Goal: Obtain resource: Download file/media

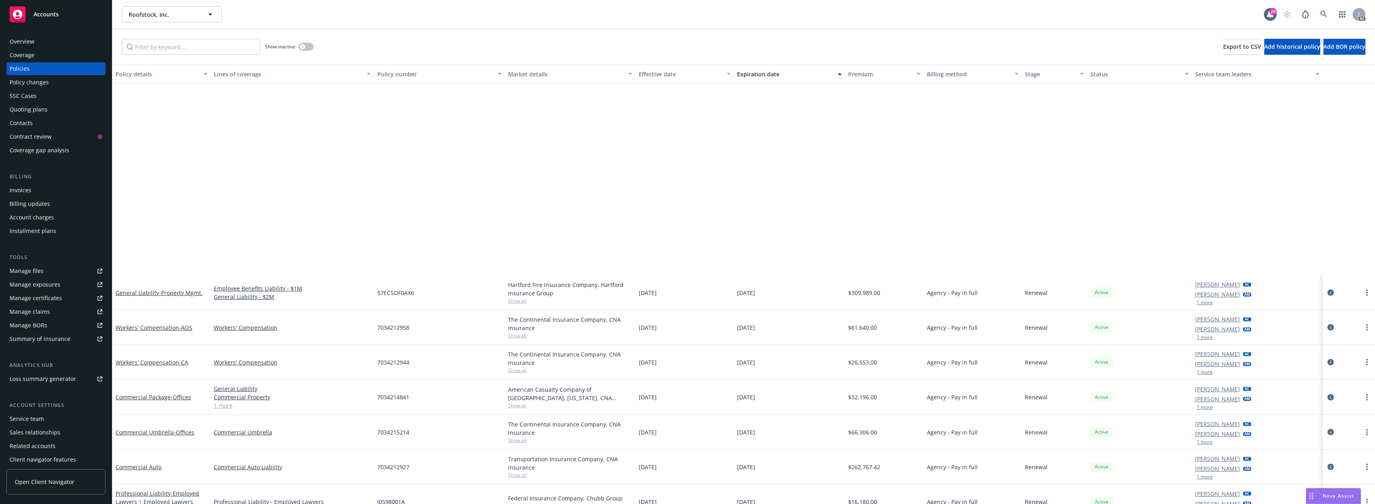
scroll to position [255, 0]
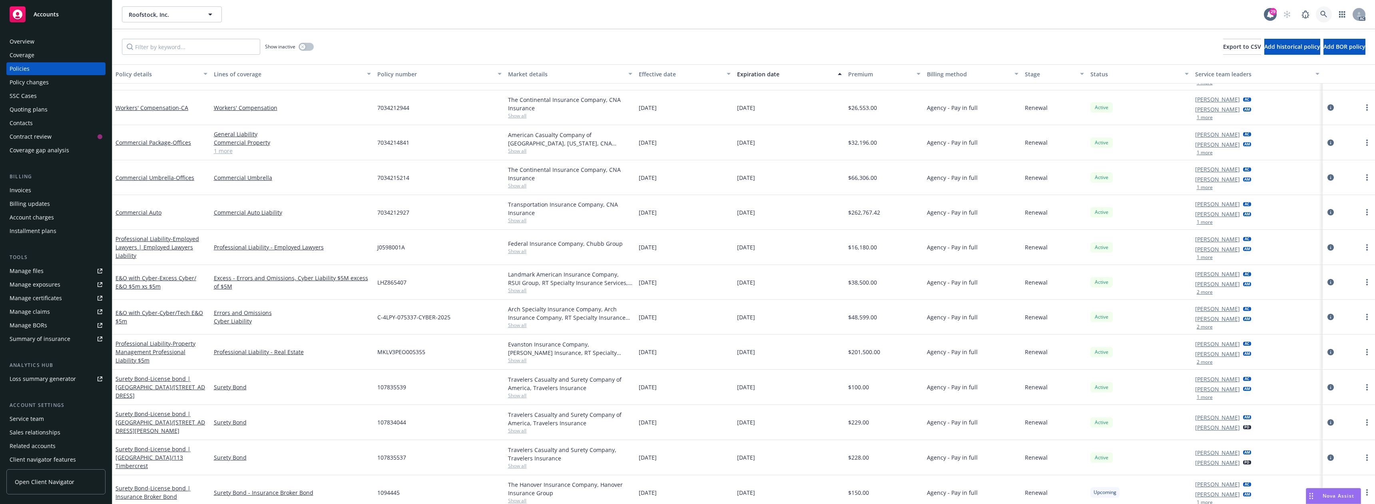
click at [1322, 13] on icon at bounding box center [1323, 14] width 7 height 7
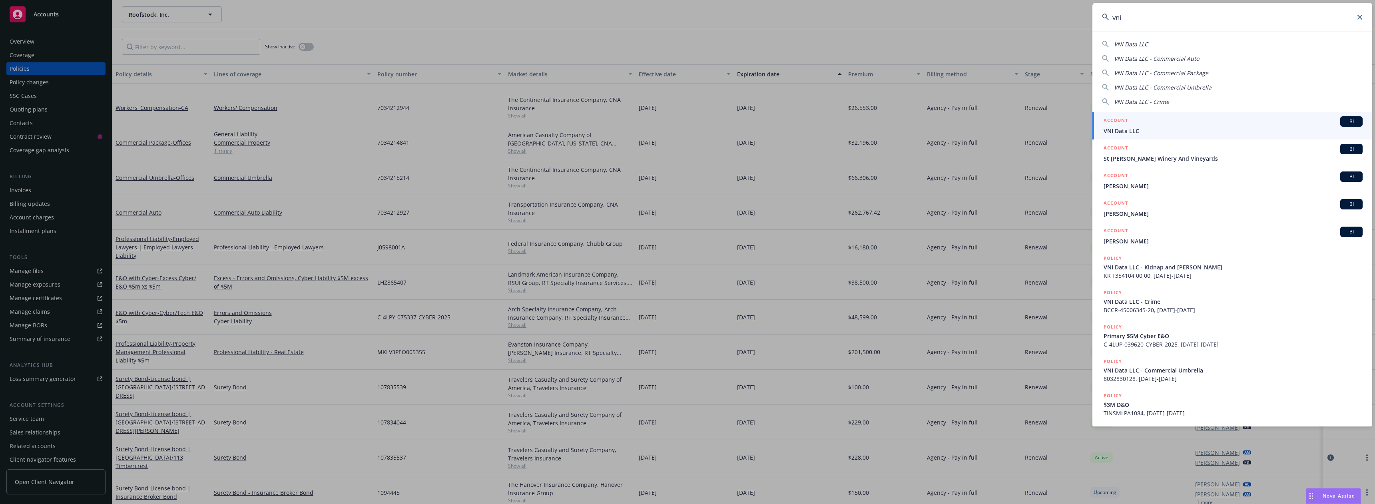
type input "vni"
click at [1128, 135] on span "VNI Data LLC" at bounding box center [1233, 131] width 259 height 8
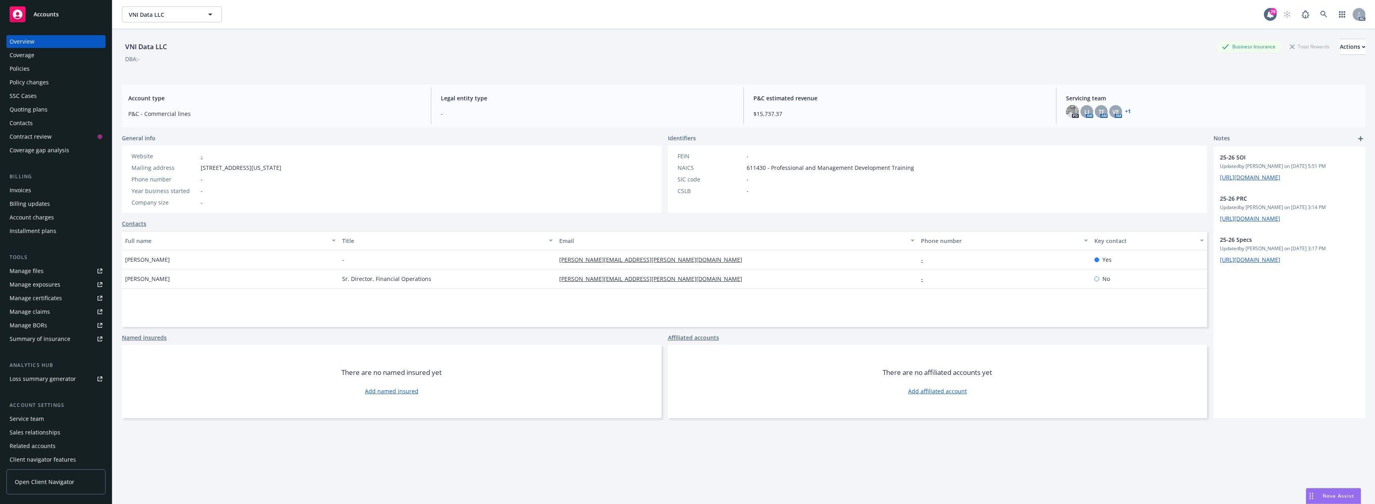
click at [63, 70] on div "Policies" at bounding box center [56, 68] width 93 height 13
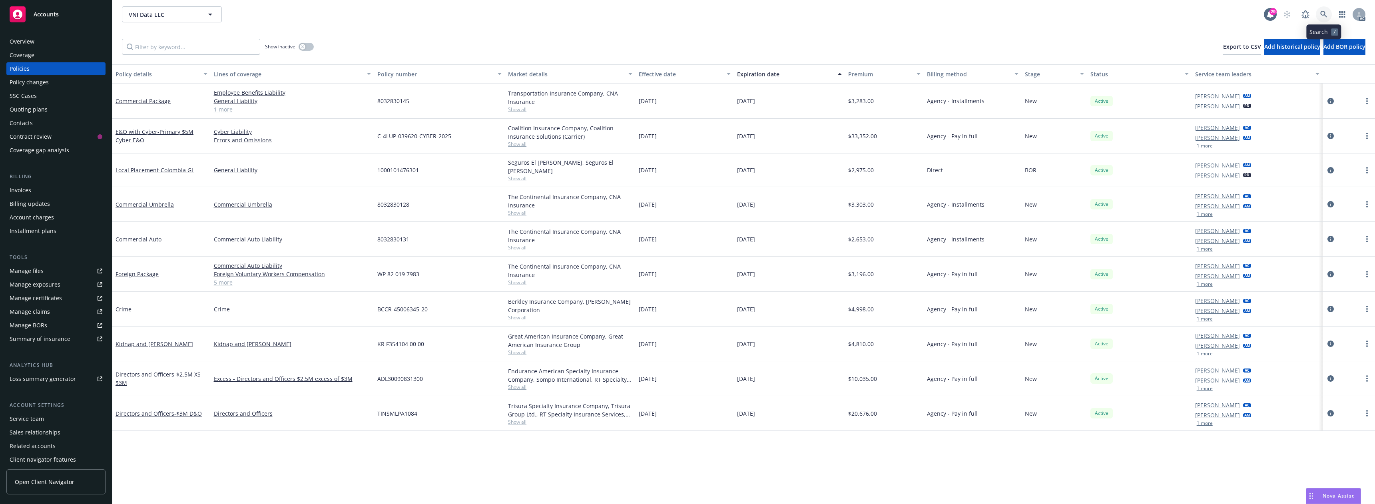
click at [1322, 12] on icon at bounding box center [1323, 14] width 7 height 7
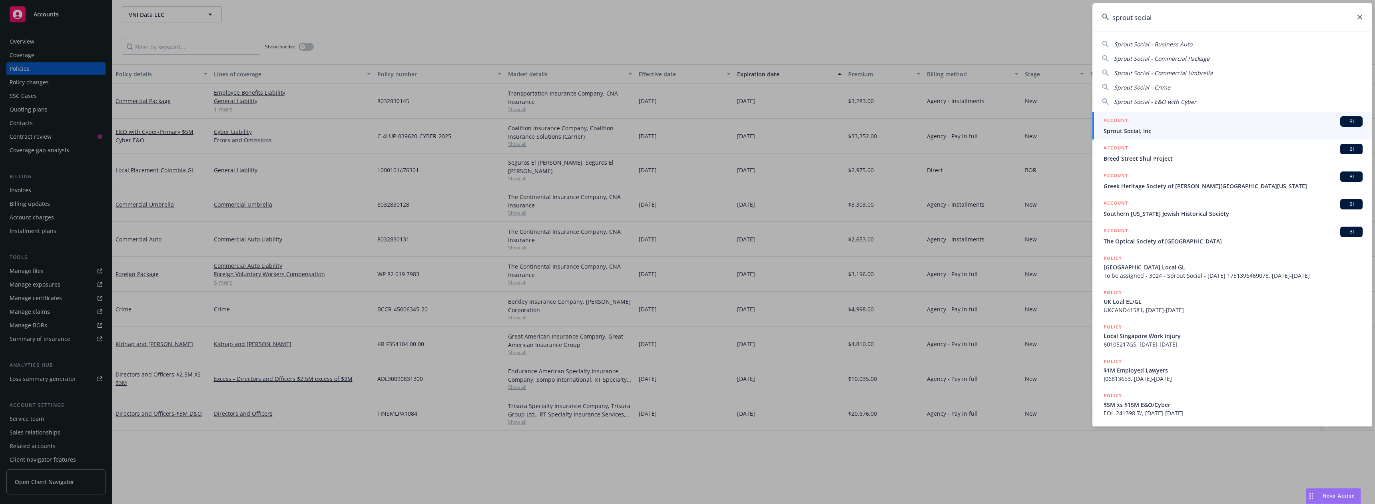
type input "sprout social"
click at [1143, 124] on div "ACCOUNT BI" at bounding box center [1233, 121] width 259 height 10
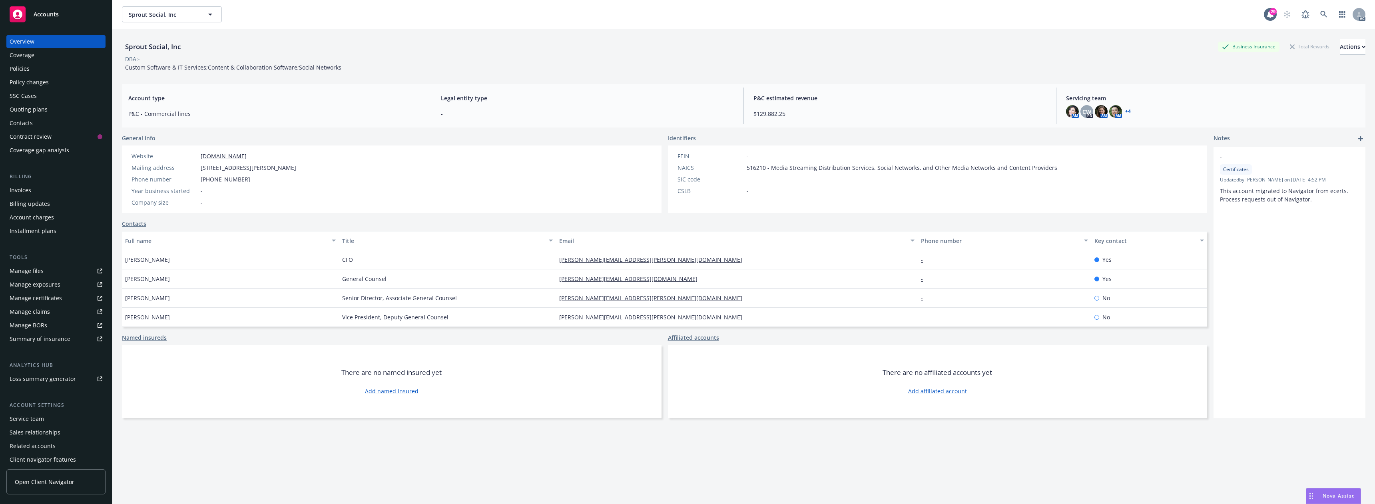
click at [49, 64] on div "Policies" at bounding box center [56, 68] width 93 height 13
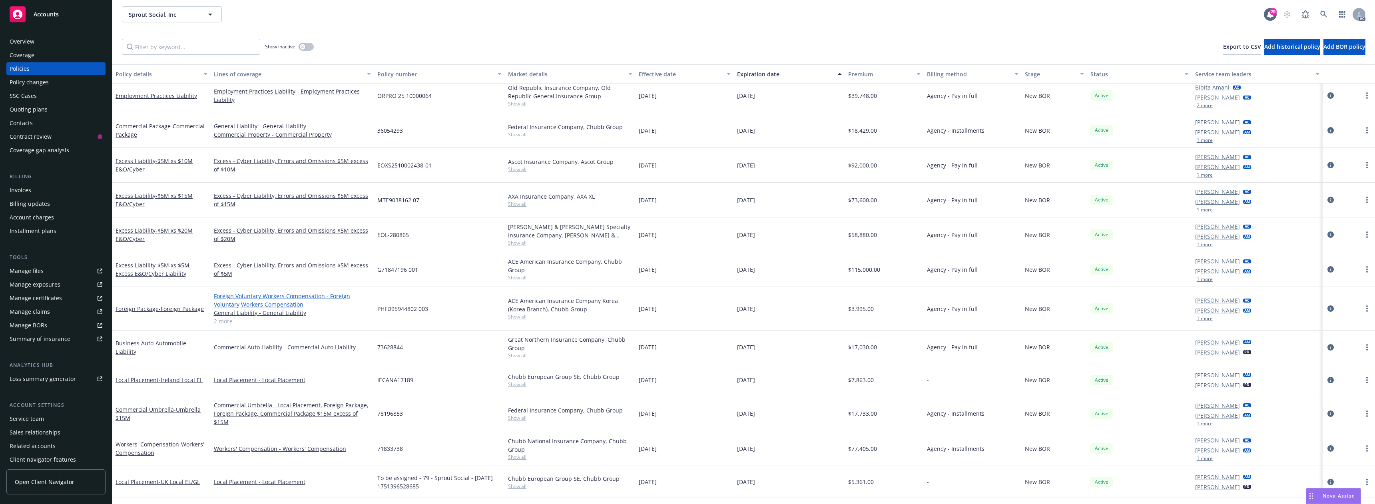
scroll to position [168, 0]
click at [209, 49] on input "Filter by keyword..." at bounding box center [191, 47] width 138 height 16
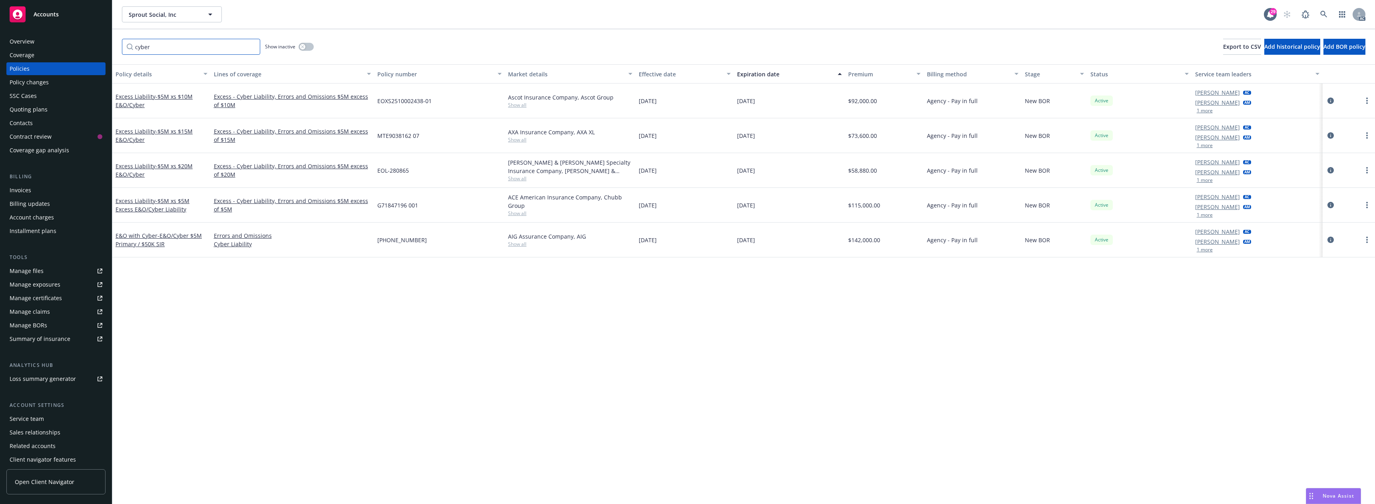
scroll to position [0, 0]
type input "cyber"
click at [143, 243] on span "- E&O/Cyber $5M Primary / $50K SIR" at bounding box center [159, 240] width 86 height 16
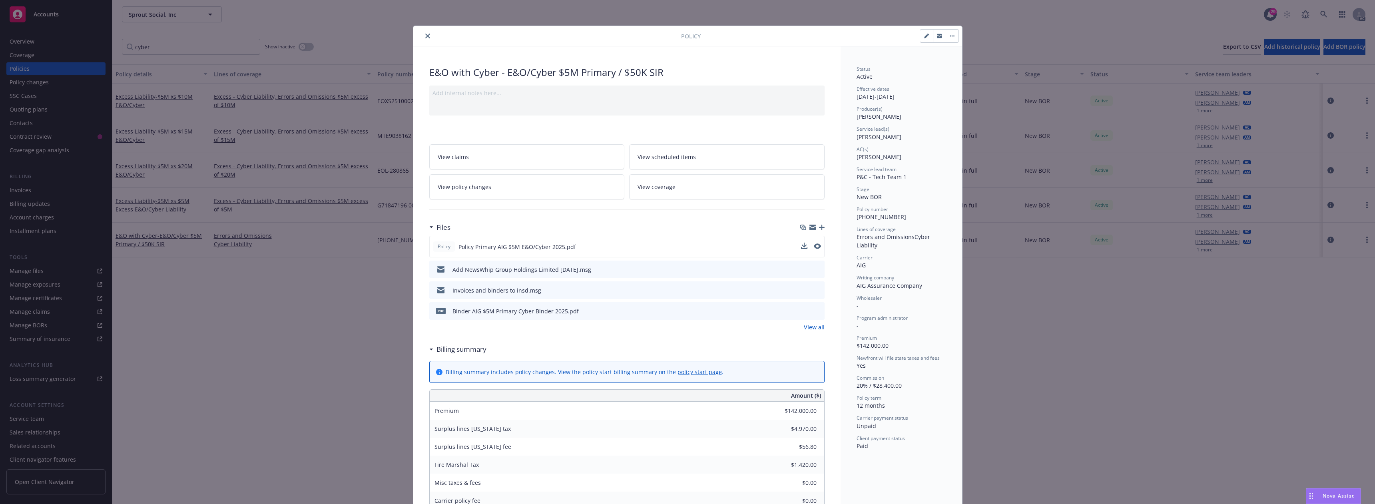
click at [804, 244] on div at bounding box center [811, 247] width 20 height 8
click at [801, 246] on icon "download file" at bounding box center [803, 245] width 5 height 5
click at [427, 37] on button "close" at bounding box center [428, 36] width 10 height 10
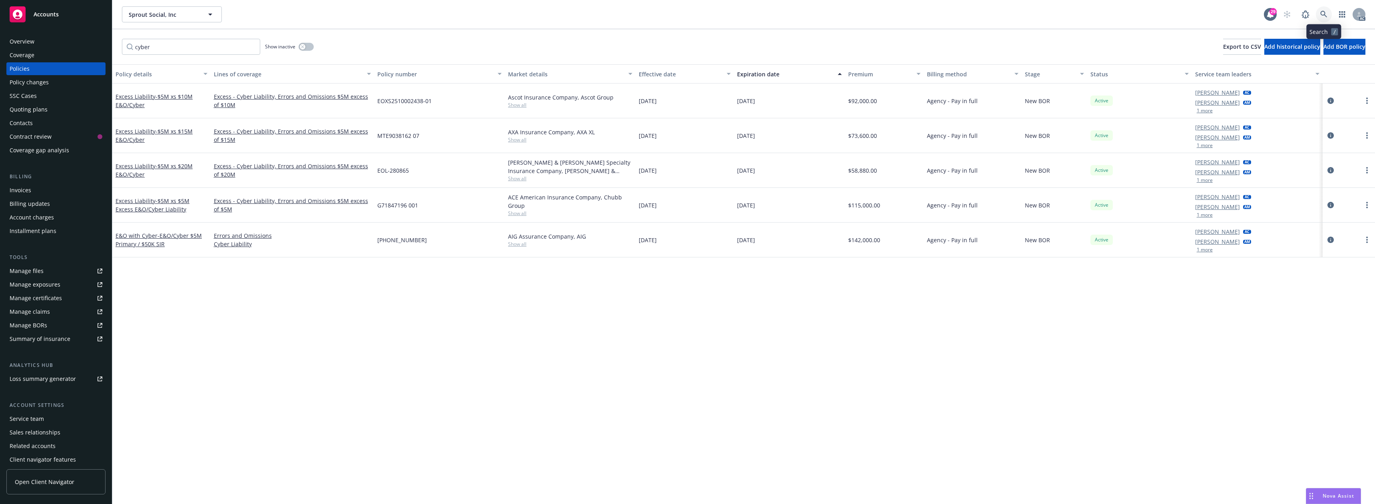
click at [1325, 16] on icon at bounding box center [1323, 14] width 7 height 7
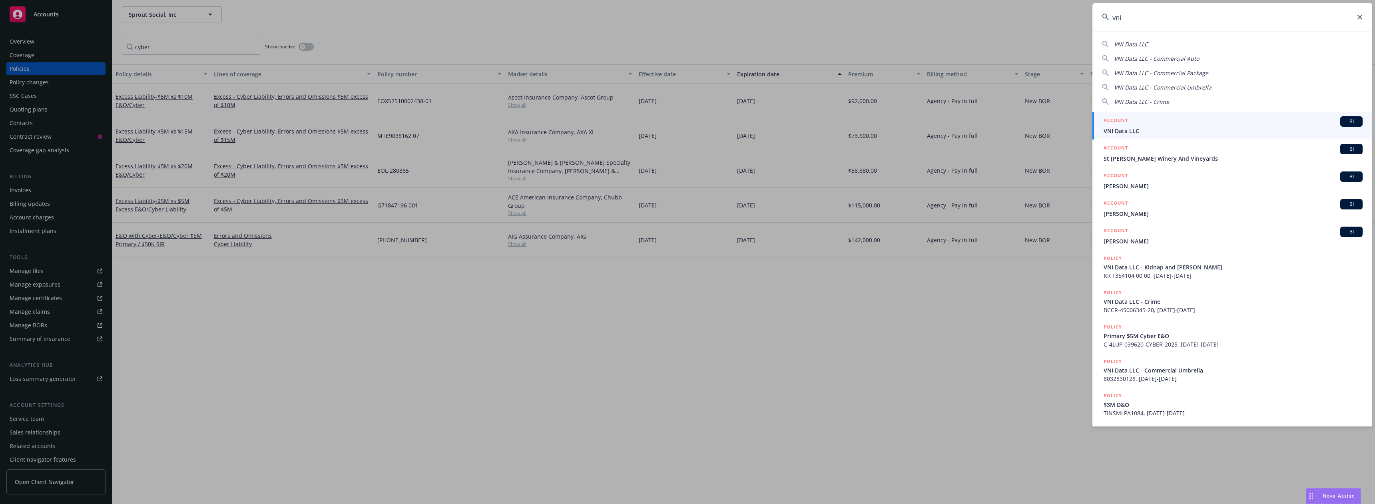
type input "vni"
click at [1139, 126] on div "ACCOUNT BI" at bounding box center [1233, 121] width 259 height 10
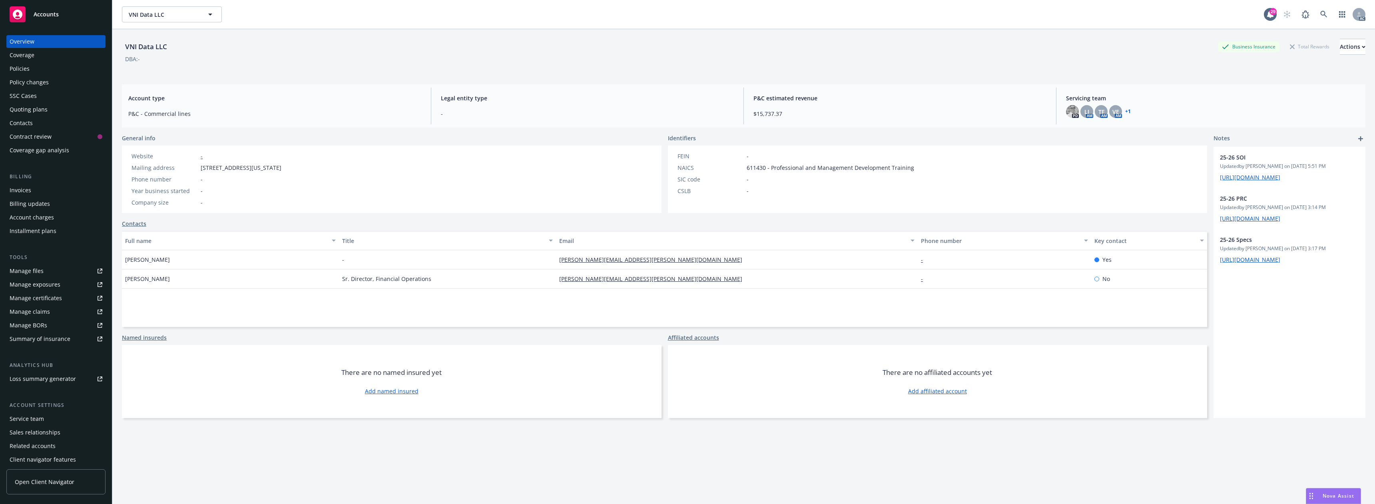
click at [50, 67] on div "Policies" at bounding box center [56, 68] width 93 height 13
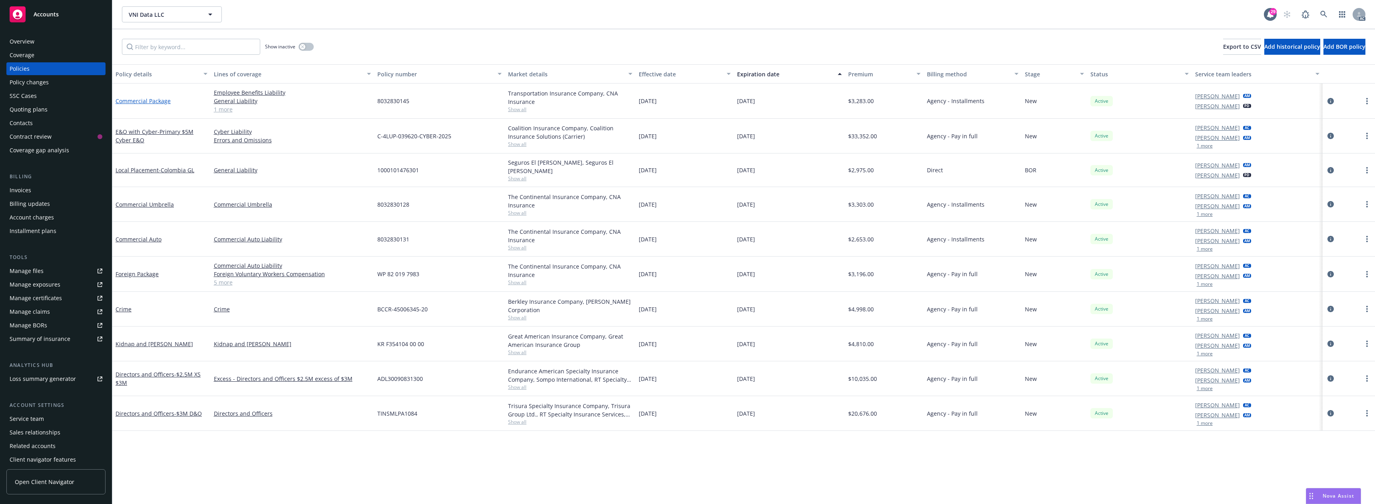
click at [152, 99] on link "Commercial Package" at bounding box center [143, 101] width 55 height 8
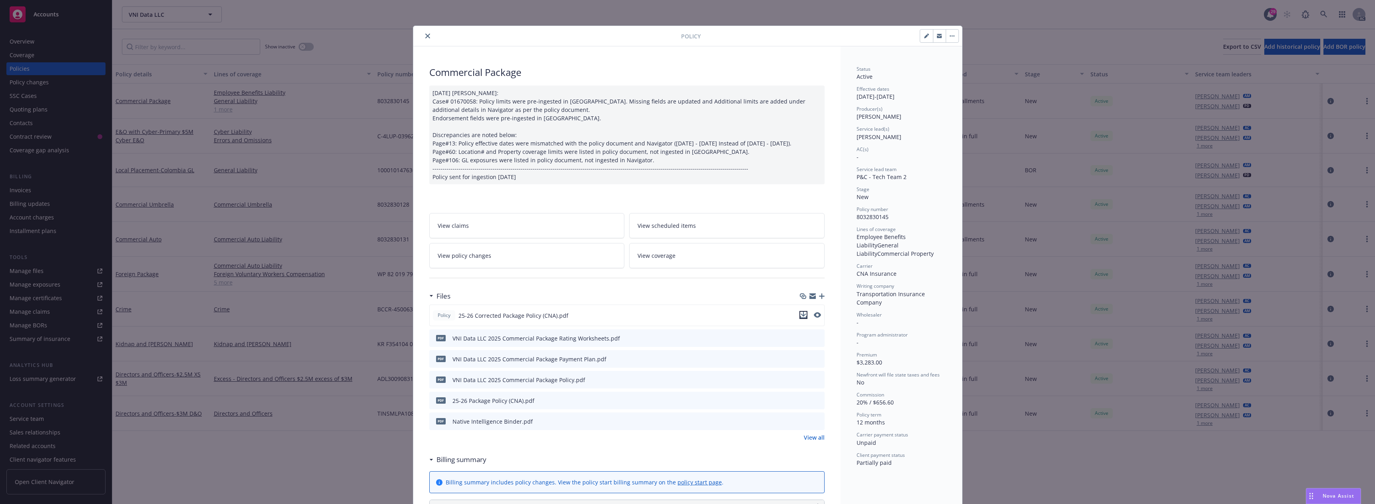
click at [803, 318] on icon "download file" at bounding box center [803, 315] width 6 height 6
click at [425, 34] on icon "close" at bounding box center [427, 36] width 5 height 5
